Goal: Complete application form

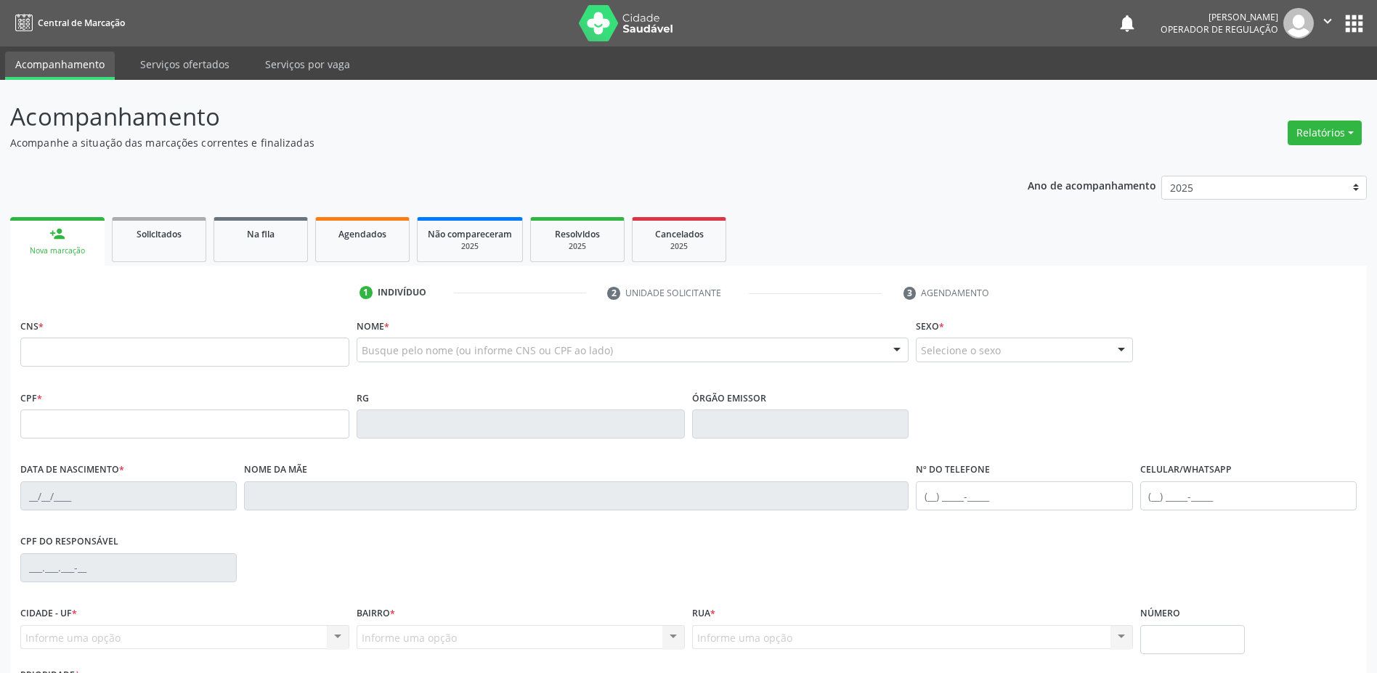
click at [164, 353] on input "text" at bounding box center [184, 352] width 329 height 29
type input "700 0078 7494 4407"
type input "1621605426"
type input "[DATE]"
type input "[PHONE_NUMBER]"
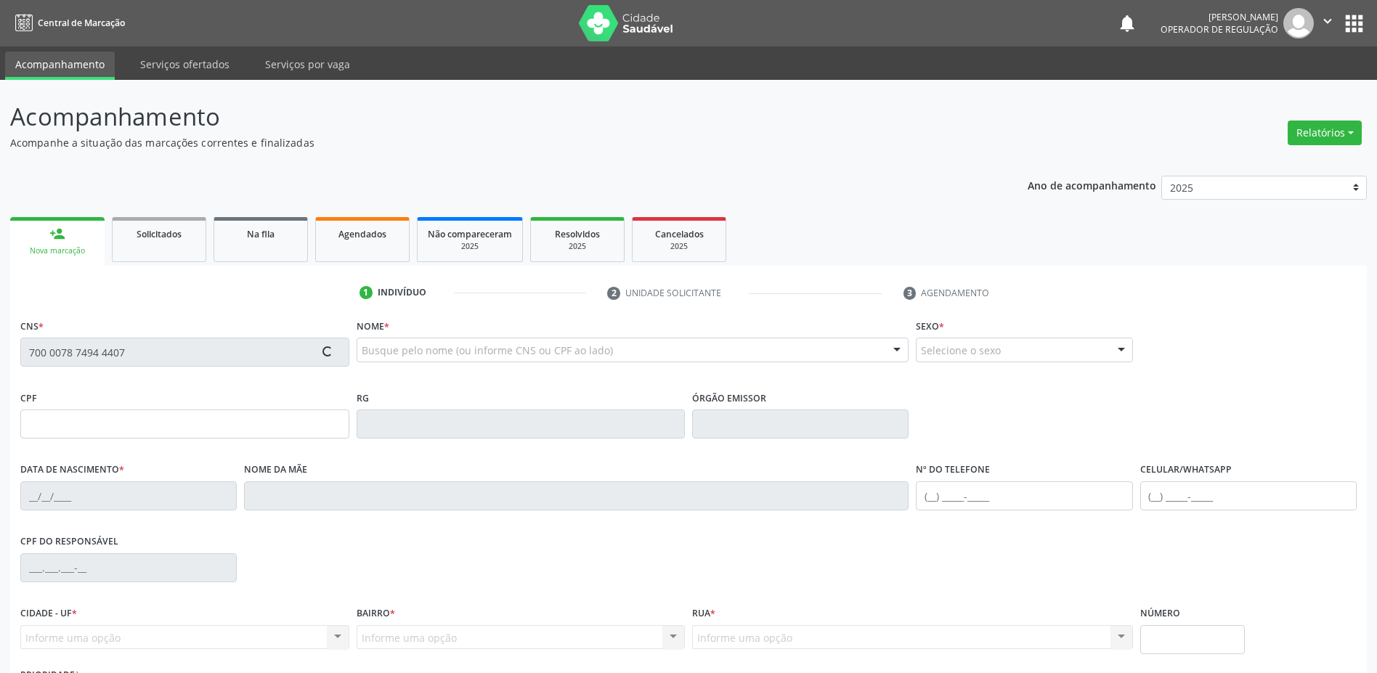
type input "[PHONE_NUMBER]"
type input "855.300.345-00"
type input "SN"
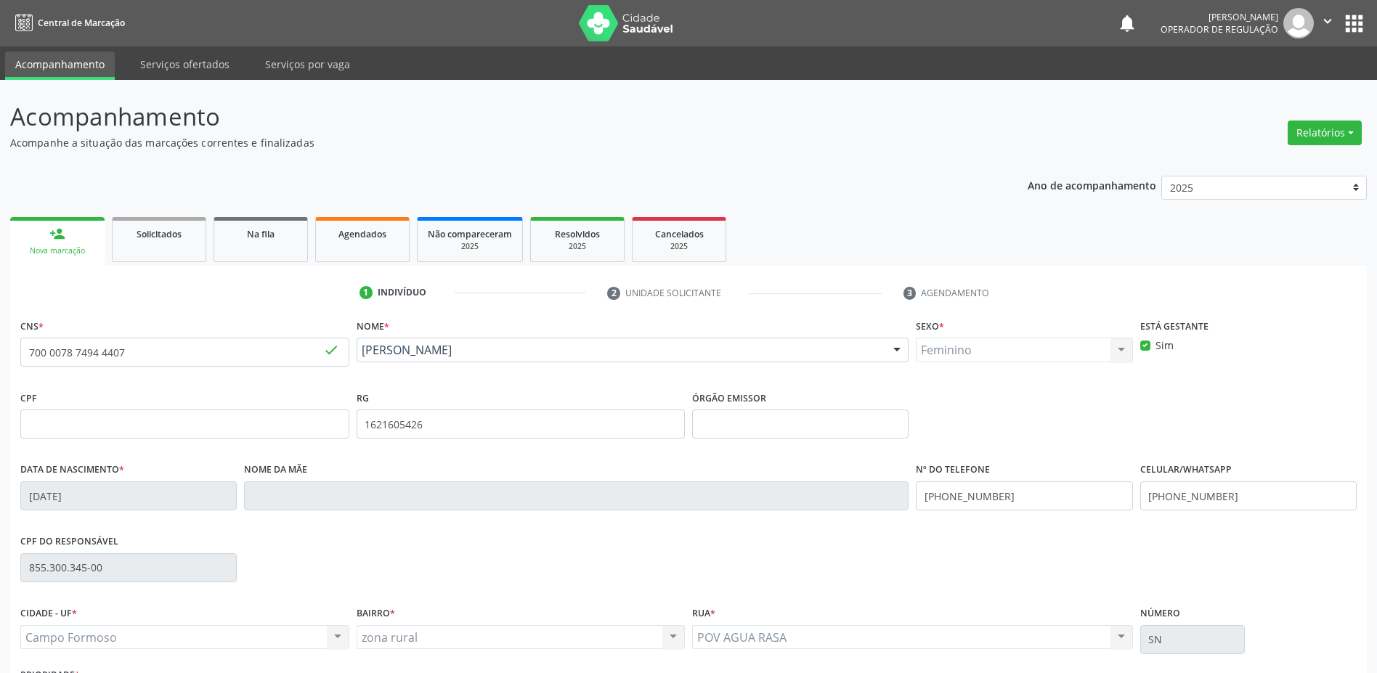
click at [1330, 13] on icon "" at bounding box center [1328, 21] width 16 height 16
click at [1290, 85] on link "Sair" at bounding box center [1291, 88] width 100 height 20
